Goal: Register for event/course

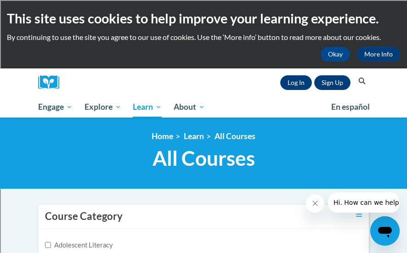
scroll to position [2835, 0]
click at [301, 81] on link "Log In" at bounding box center [296, 82] width 32 height 15
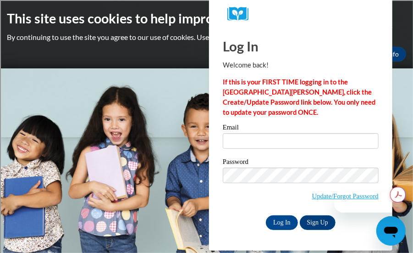
scroll to position [2835, 0]
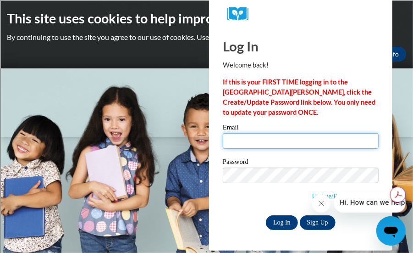
type input "fabiana.azurmendi@rusd.org"
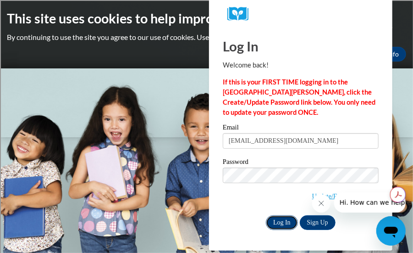
click at [285, 223] on input "Log In" at bounding box center [282, 222] width 32 height 15
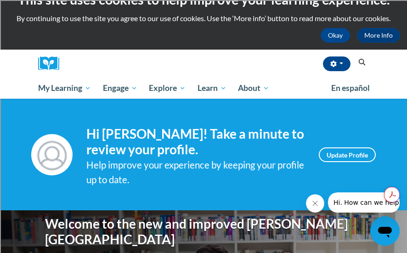
scroll to position [18, 0]
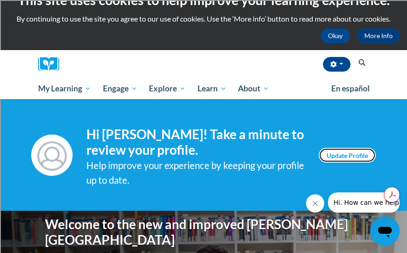
click at [329, 156] on link "Update Profile" at bounding box center [346, 155] width 57 height 15
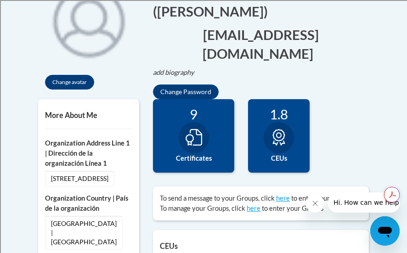
scroll to position [227, 0]
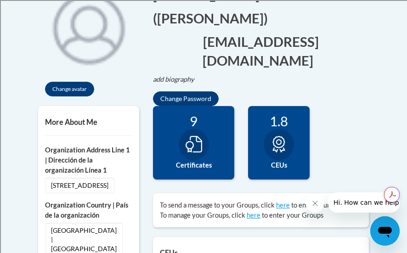
click at [202, 138] on div at bounding box center [193, 144] width 30 height 31
click at [180, 132] on div at bounding box center [193, 144] width 30 height 31
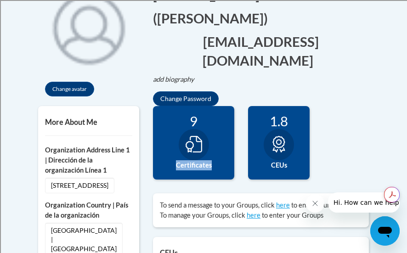
type textarea "Certificates"
click at [180, 132] on div at bounding box center [193, 144] width 30 height 31
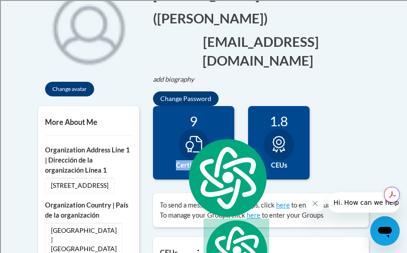
click at [212, 169] on div "9 Certificates" at bounding box center [193, 142] width 81 height 73
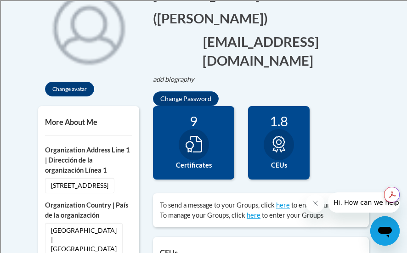
click at [207, 160] on label "Certificates" at bounding box center [193, 165] width 67 height 10
click at [193, 144] on icon at bounding box center [193, 144] width 17 height 17
click at [199, 137] on icon at bounding box center [193, 144] width 17 height 17
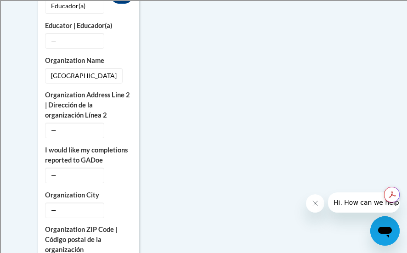
scroll to position [743, 0]
click at [122, 178] on icon "Custom profile fields" at bounding box center [121, 174] width 6 height 6
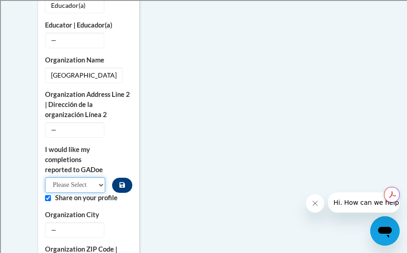
click at [92, 193] on select "Please Select Yes No" at bounding box center [75, 185] width 60 height 16
select select "603ba6f8-c7dd-435b-84cd-d4c8cfb77024"
click at [45, 189] on select "Please Select Yes No" at bounding box center [75, 185] width 60 height 16
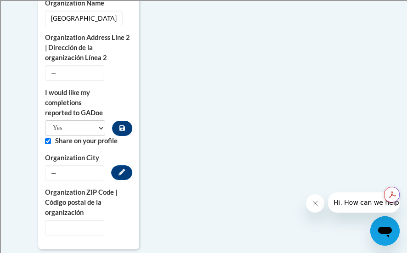
click at [79, 181] on span "—" at bounding box center [74, 173] width 59 height 16
click at [124, 175] on icon "Custom profile fields" at bounding box center [121, 172] width 6 height 6
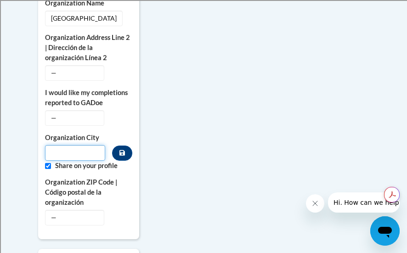
click at [60, 161] on input "Metadata input" at bounding box center [75, 153] width 60 height 16
type input "Racine"
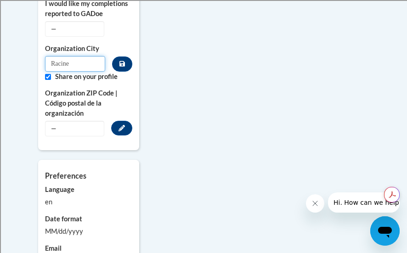
scroll to position [902, 0]
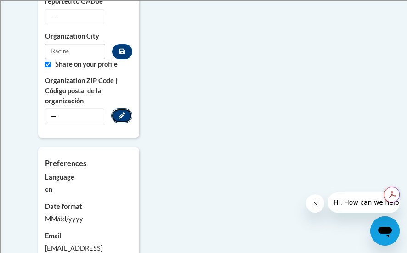
click at [120, 123] on button "Edit" at bounding box center [121, 115] width 21 height 15
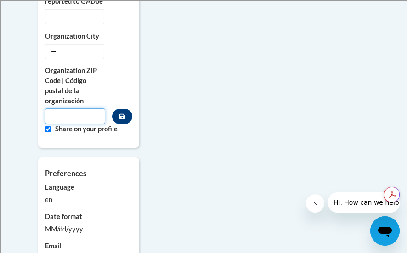
click at [65, 124] on input "Metadata input" at bounding box center [75, 116] width 60 height 16
type input "53402-5003"
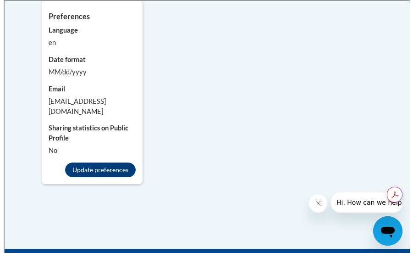
scroll to position [1059, 0]
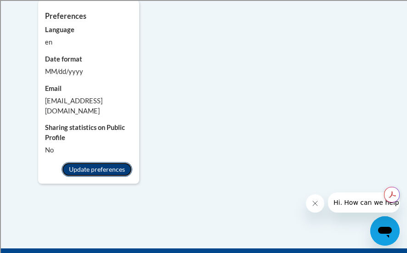
click at [100, 167] on button "Update preferences" at bounding box center [96, 169] width 71 height 15
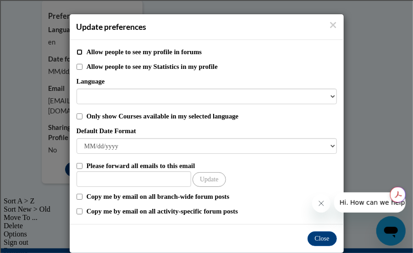
scroll to position [13, 0]
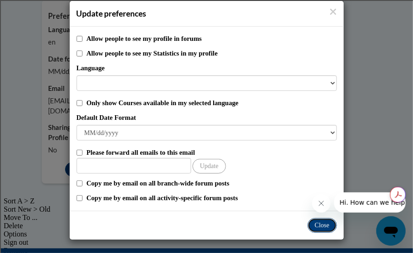
click at [319, 222] on button "Close" at bounding box center [322, 225] width 29 height 15
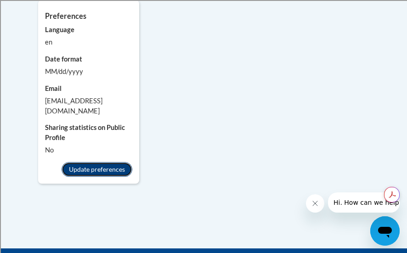
click at [102, 171] on button "Update preferences" at bounding box center [96, 169] width 71 height 15
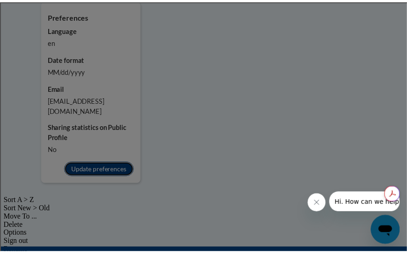
scroll to position [0, 0]
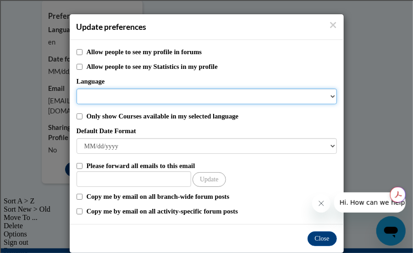
click at [329, 96] on select "Language" at bounding box center [207, 97] width 261 height 16
click at [107, 93] on select "Language" at bounding box center [207, 97] width 261 height 16
click at [87, 99] on select "Language" at bounding box center [207, 97] width 261 height 16
click at [329, 93] on select "Language" at bounding box center [207, 97] width 261 height 16
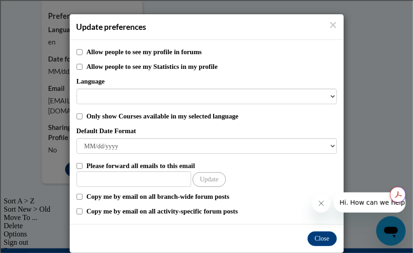
click at [320, 201] on icon "Close message from company" at bounding box center [320, 202] width 7 height 7
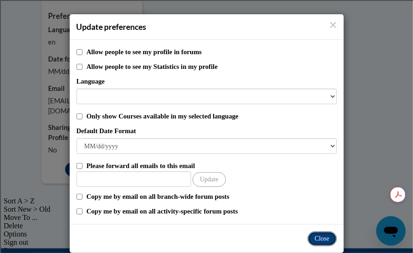
click at [320, 236] on button "Close" at bounding box center [322, 238] width 29 height 15
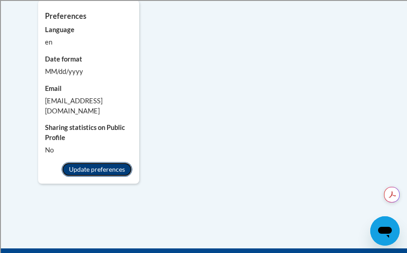
click at [111, 175] on button "Update preferences" at bounding box center [96, 169] width 71 height 15
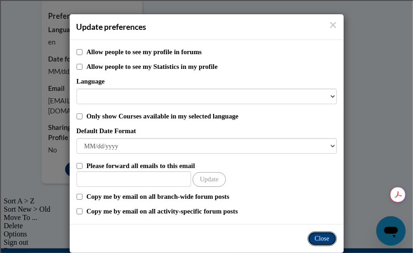
click at [326, 237] on button "Close" at bounding box center [322, 238] width 29 height 15
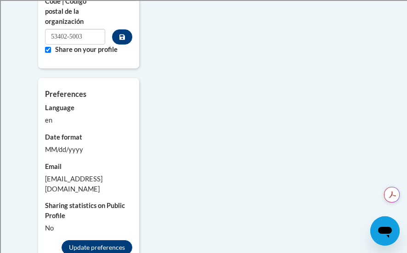
scroll to position [956, 0]
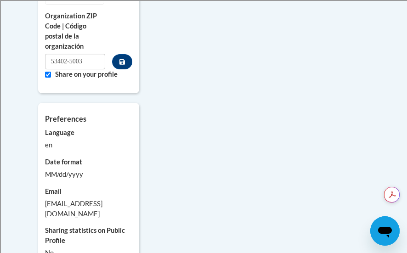
click at [376, 234] on icon "Open messaging window" at bounding box center [384, 231] width 17 height 17
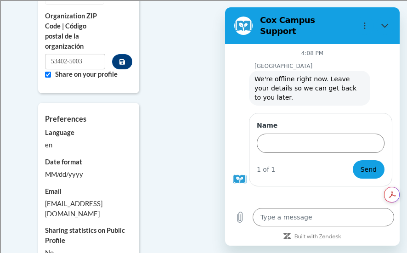
click at [376, 234] on div at bounding box center [312, 236] width 174 height 8
click at [381, 205] on div "Type a message x" at bounding box center [312, 216] width 174 height 29
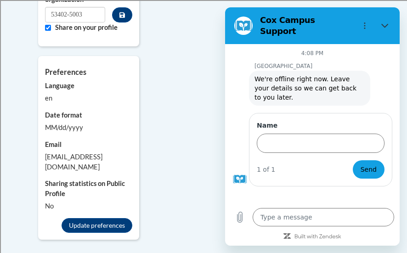
scroll to position [1013, 0]
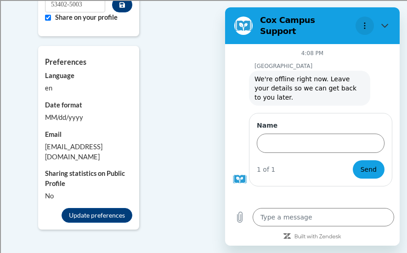
click at [365, 22] on icon "Options menu" at bounding box center [364, 25] width 7 height 7
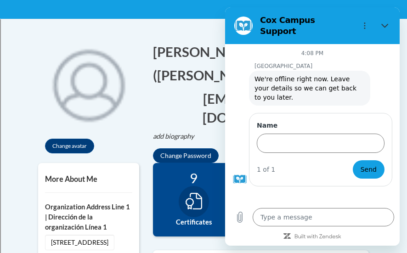
scroll to position [0, 0]
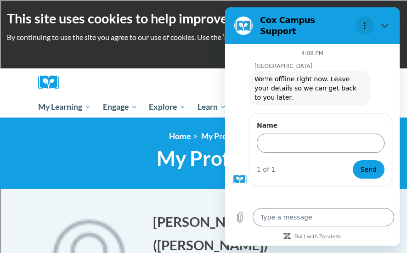
click at [364, 22] on icon "Options menu" at bounding box center [364, 25] width 7 height 7
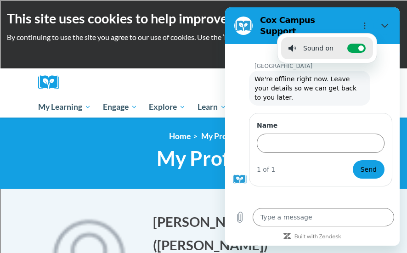
click at [155, 85] on div "Fabiana Azurmendi (America/Chicago UTC-05:00) My Profile Inbox My Transcripts L…" at bounding box center [217, 82] width 303 height 28
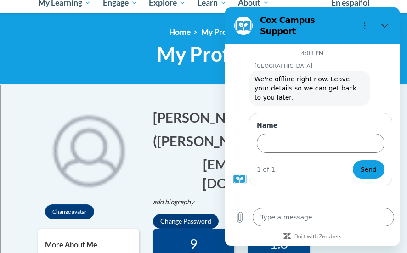
scroll to position [105, 0]
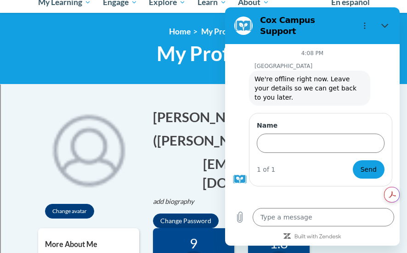
click at [132, 108] on div at bounding box center [88, 148] width 101 height 101
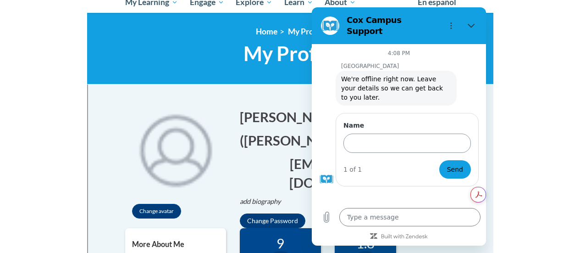
scroll to position [107, 0]
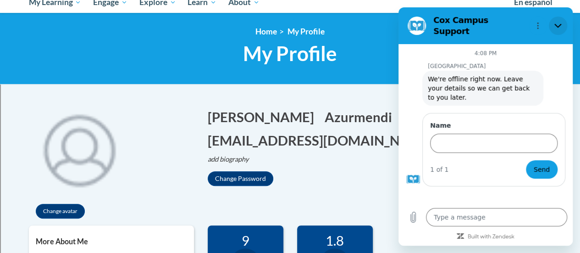
click at [406, 23] on icon "Close" at bounding box center [558, 25] width 7 height 7
type textarea "x"
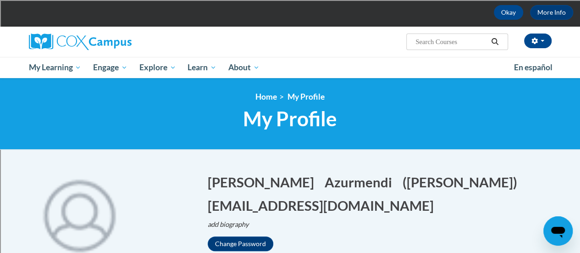
scroll to position [0, 0]
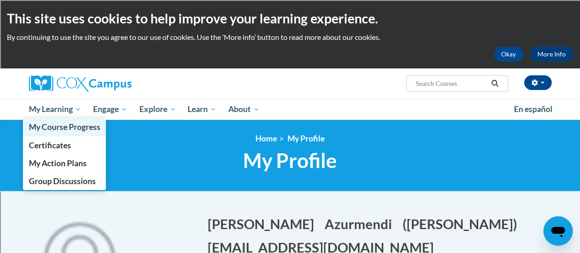
click at [76, 123] on span "My Course Progress" at bounding box center [64, 127] width 72 height 10
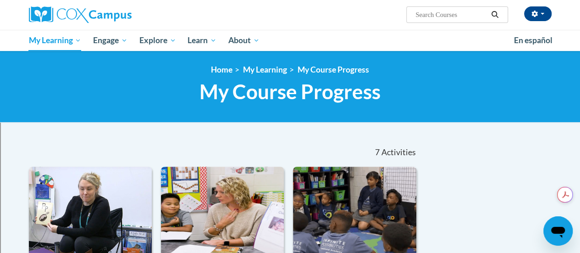
scroll to position [49, 0]
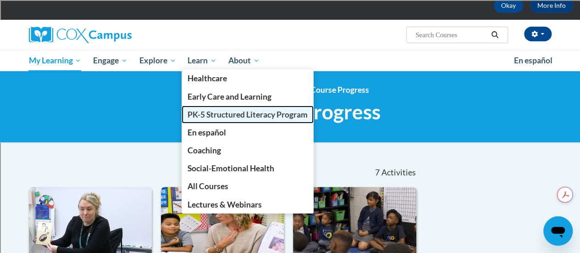
click at [212, 116] on span "PK-5 Structured Literacy Program" at bounding box center [248, 115] width 120 height 10
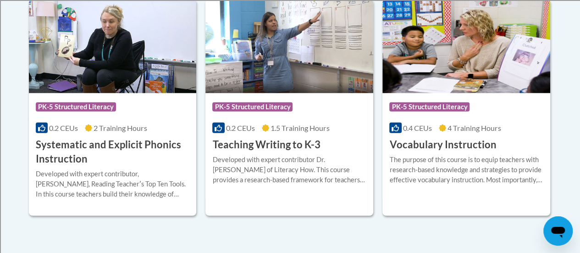
scroll to position [1025, 0]
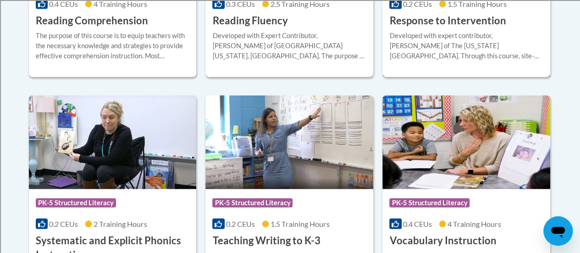
click at [453, 22] on h3 "Response to Intervention" at bounding box center [448, 21] width 117 height 14
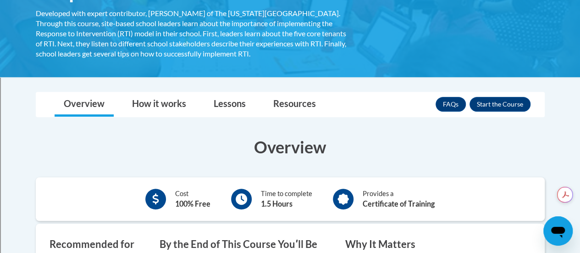
scroll to position [187, 0]
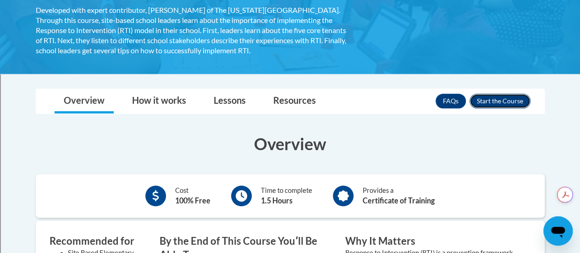
click at [503, 98] on button "Enroll" at bounding box center [500, 101] width 61 height 15
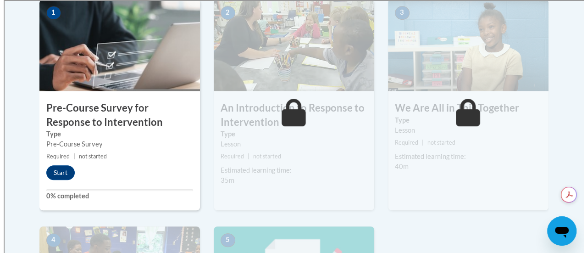
scroll to position [320, 0]
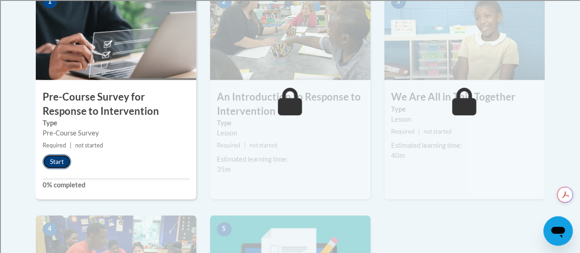
click at [52, 158] on button "Start" at bounding box center [57, 161] width 28 height 15
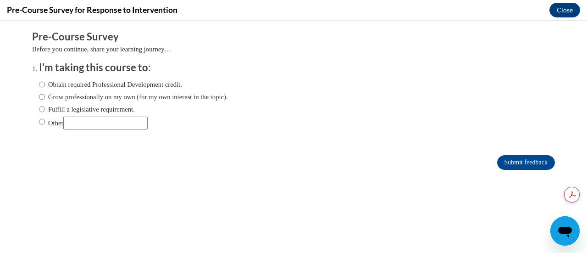
scroll to position [0, 0]
click at [39, 84] on input "Obtain required Professional Development credit." at bounding box center [42, 84] width 6 height 10
radio input "true"
click at [525, 163] on input "Submit feedback" at bounding box center [526, 162] width 58 height 15
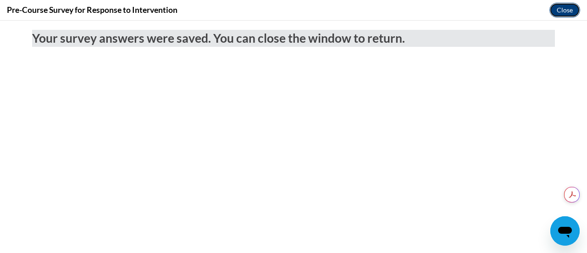
click at [567, 7] on button "Close" at bounding box center [565, 10] width 31 height 15
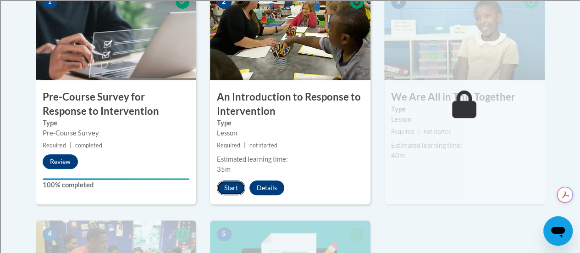
click at [233, 183] on button "Start" at bounding box center [231, 187] width 28 height 15
